Goal: Information Seeking & Learning: Learn about a topic

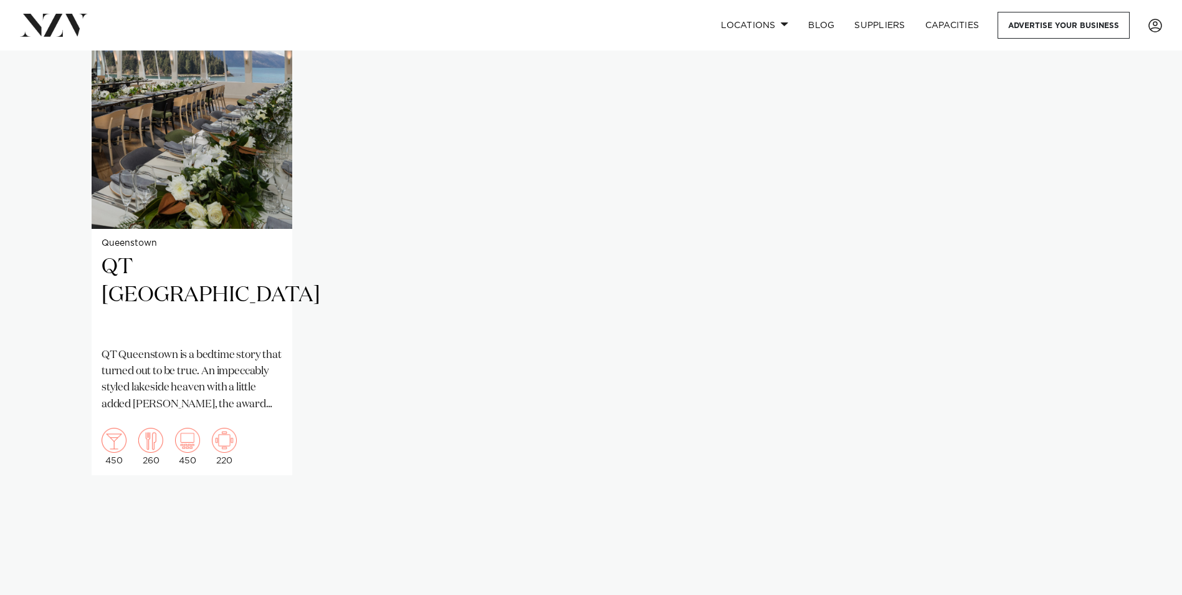
scroll to position [871, 0]
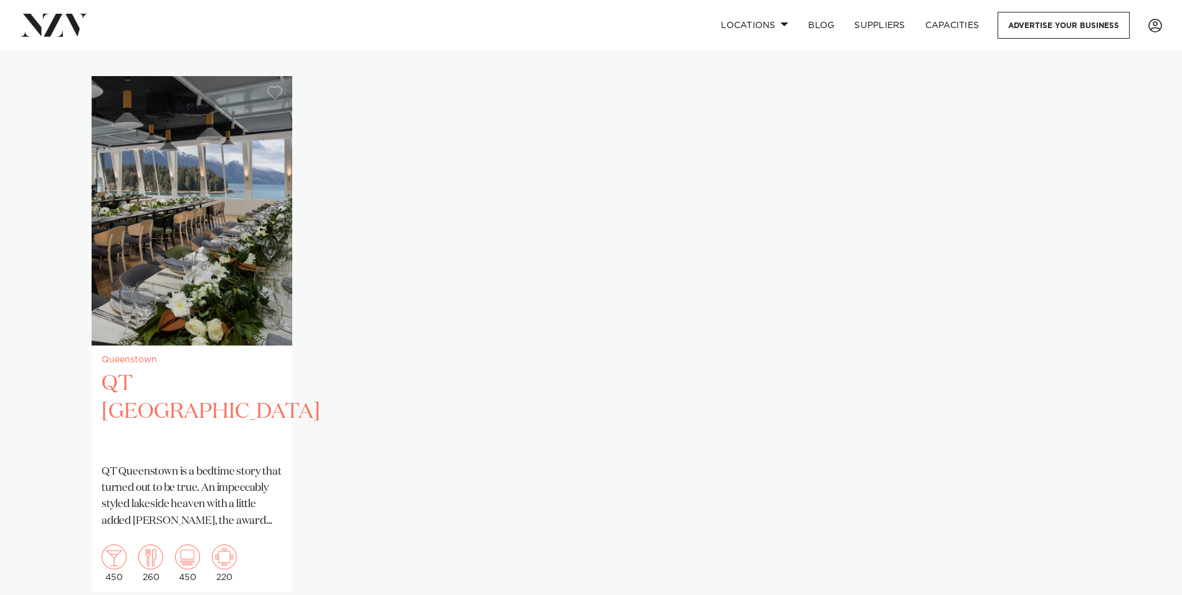
click at [169, 204] on img "1 / 1" at bounding box center [192, 210] width 201 height 269
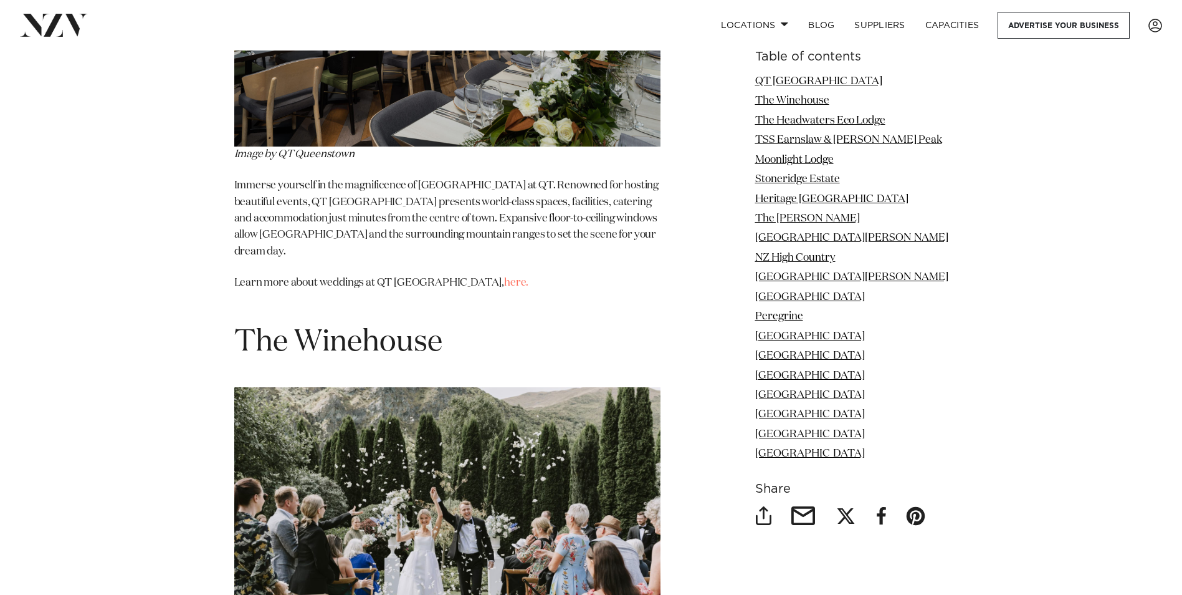
scroll to position [1872, 0]
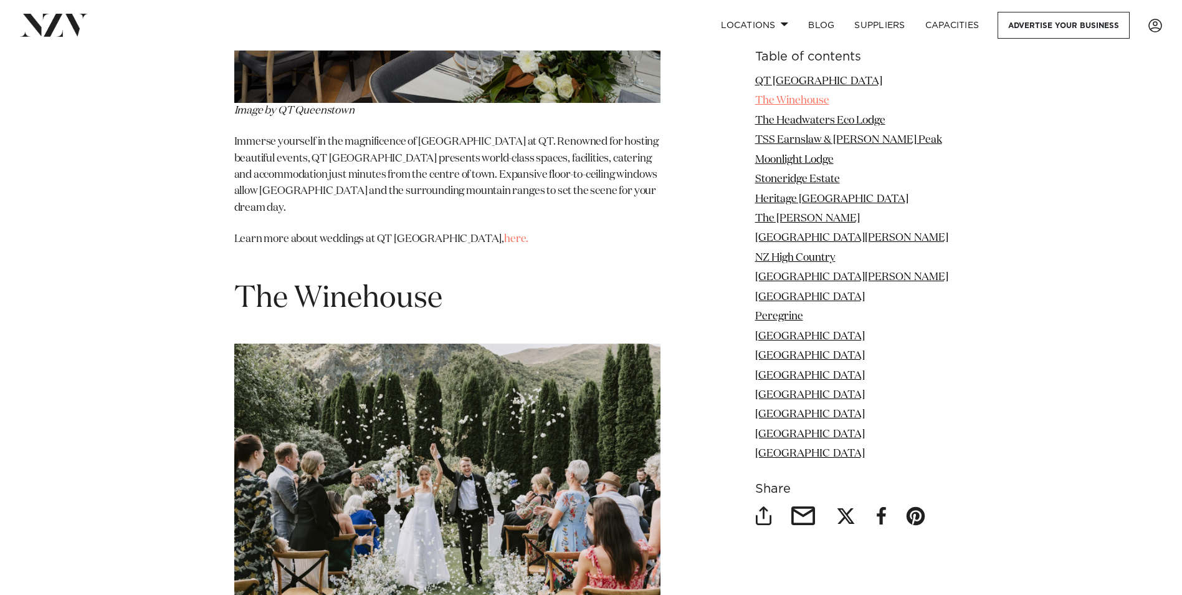
click at [812, 100] on link "The Winehouse" at bounding box center [792, 100] width 74 height 11
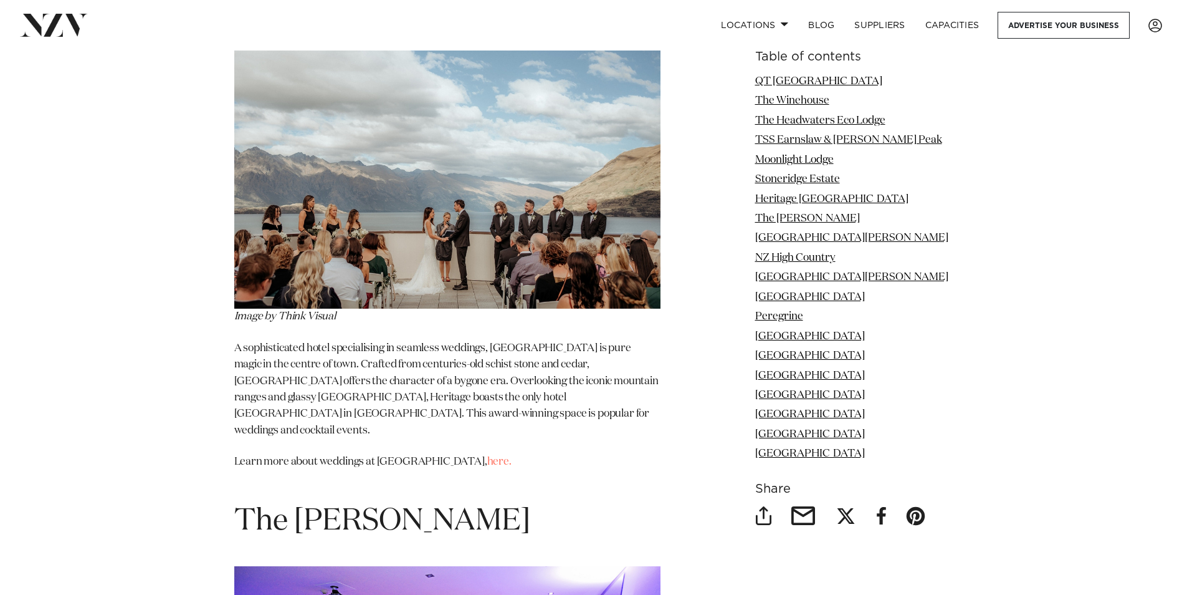
scroll to position [5218, 0]
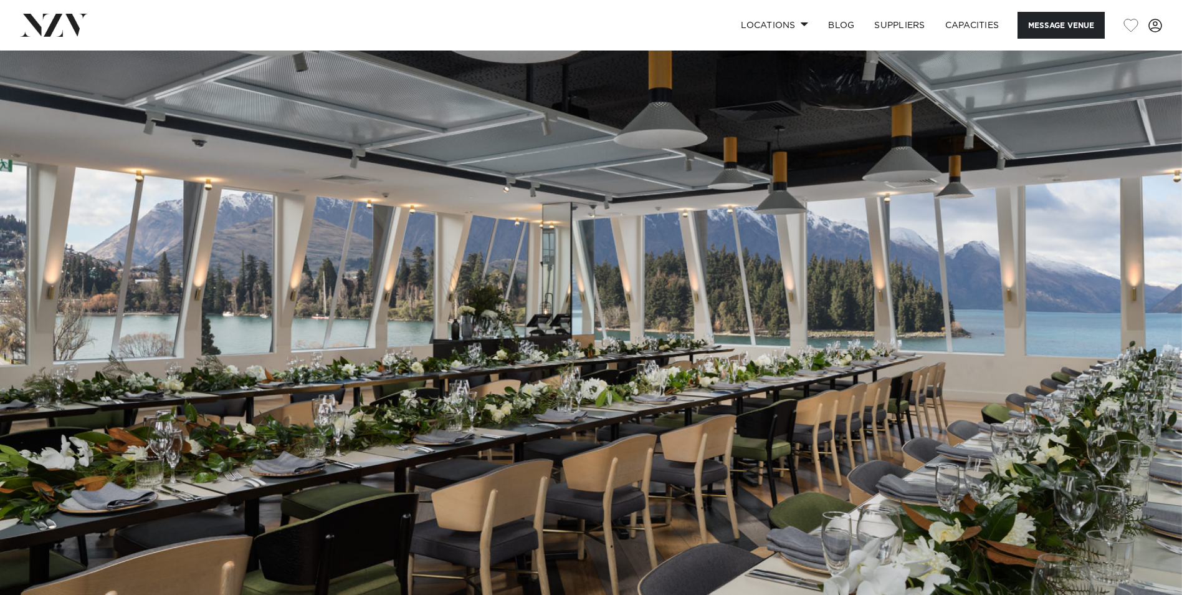
click at [672, 277] on img at bounding box center [591, 327] width 1182 height 554
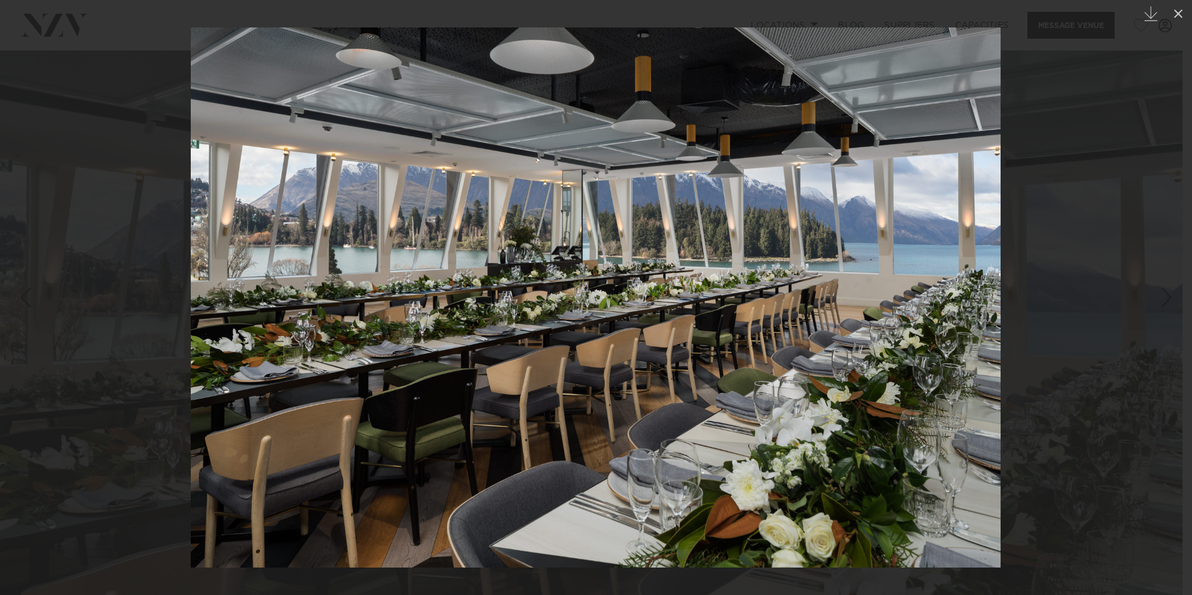
click at [1043, 222] on div at bounding box center [596, 297] width 1192 height 595
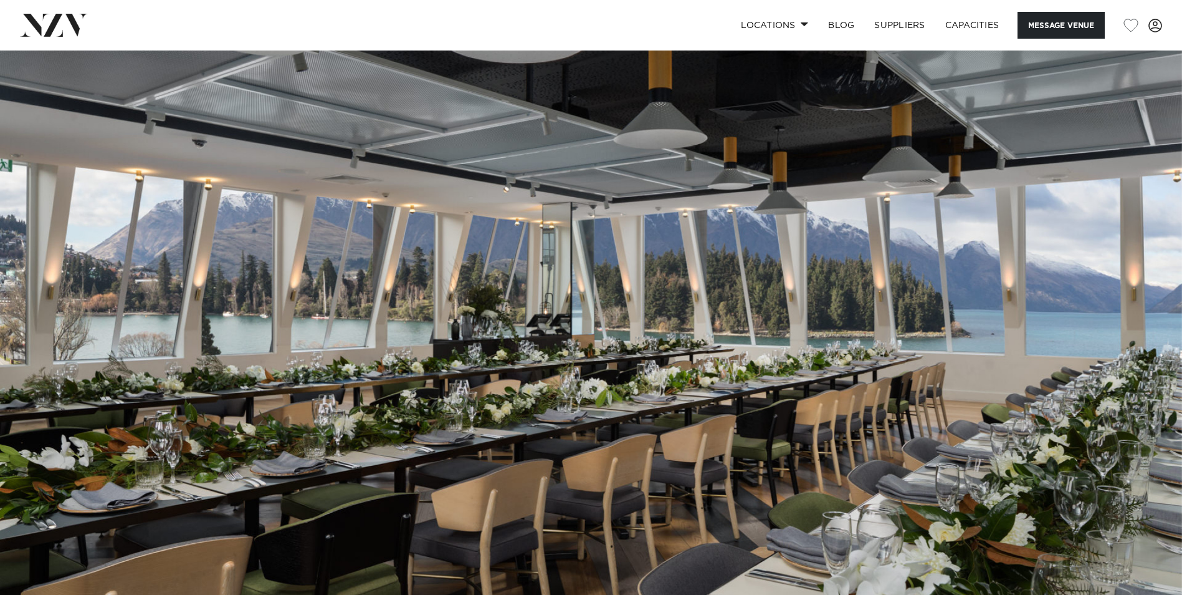
click at [1041, 227] on img at bounding box center [591, 327] width 1182 height 554
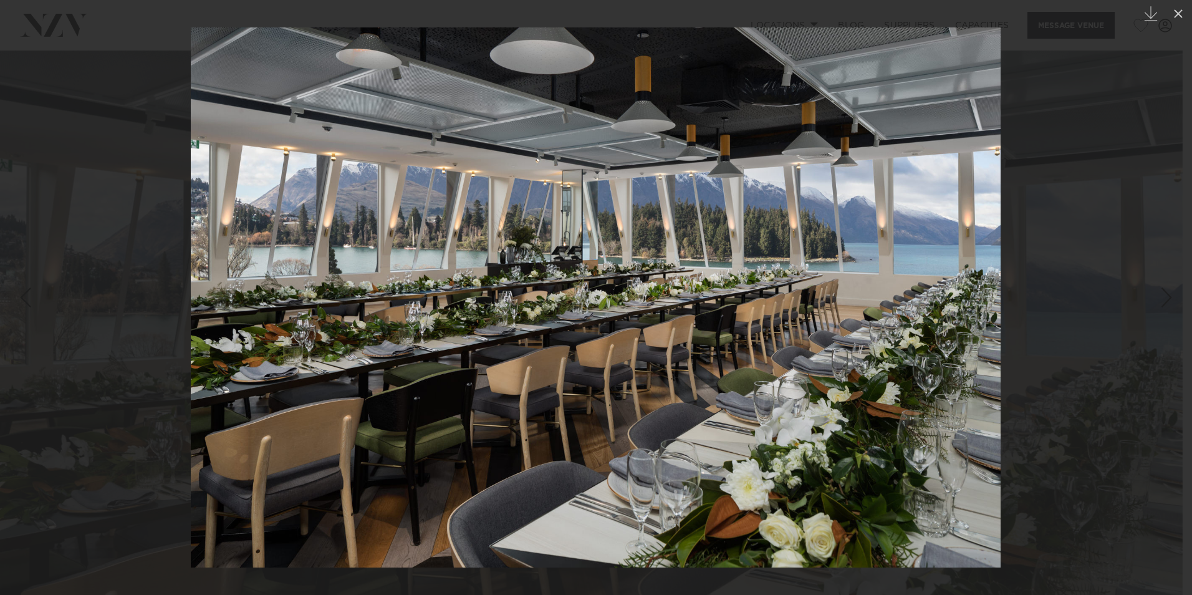
click at [1041, 227] on div at bounding box center [596, 297] width 1192 height 595
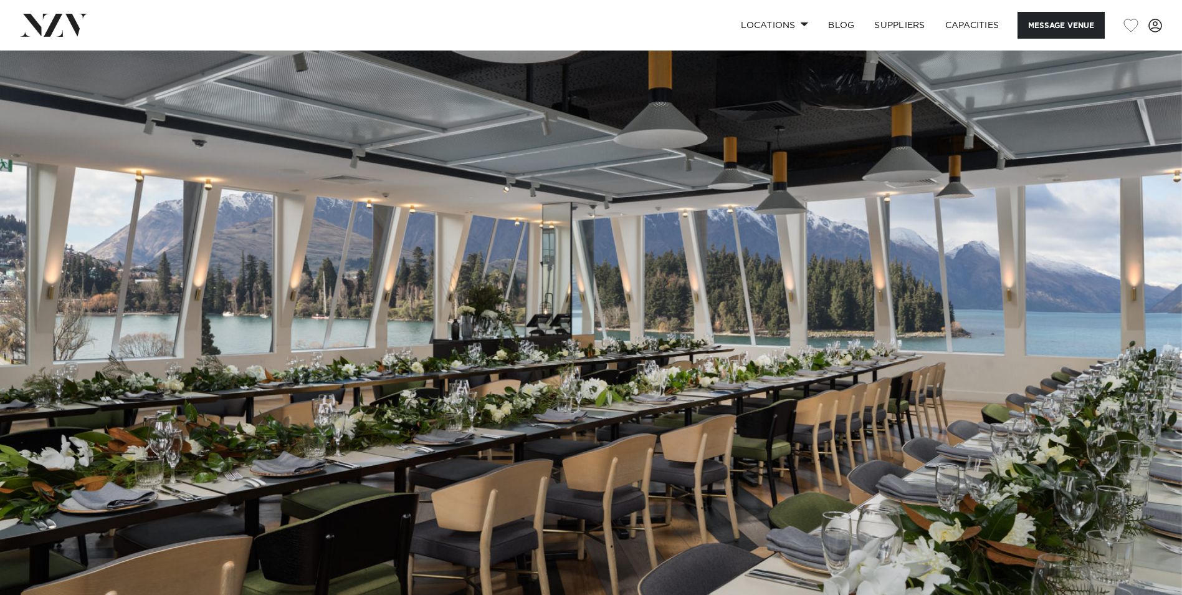
click at [1041, 227] on img at bounding box center [591, 327] width 1182 height 554
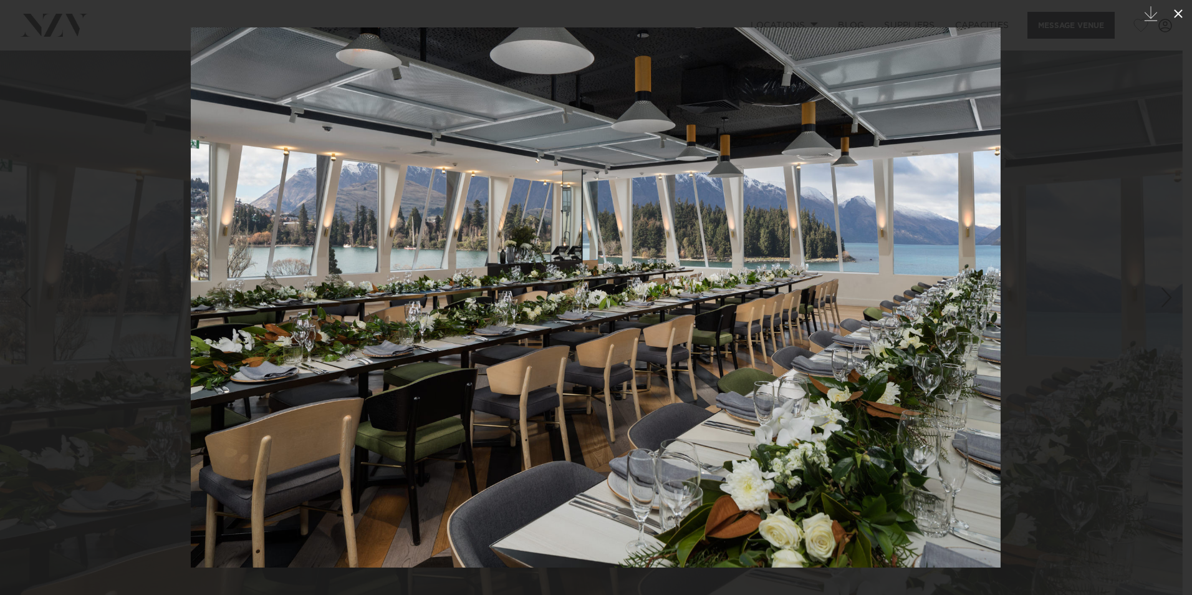
click at [1177, 7] on icon at bounding box center [1178, 13] width 15 height 15
